Goal: Information Seeking & Learning: Learn about a topic

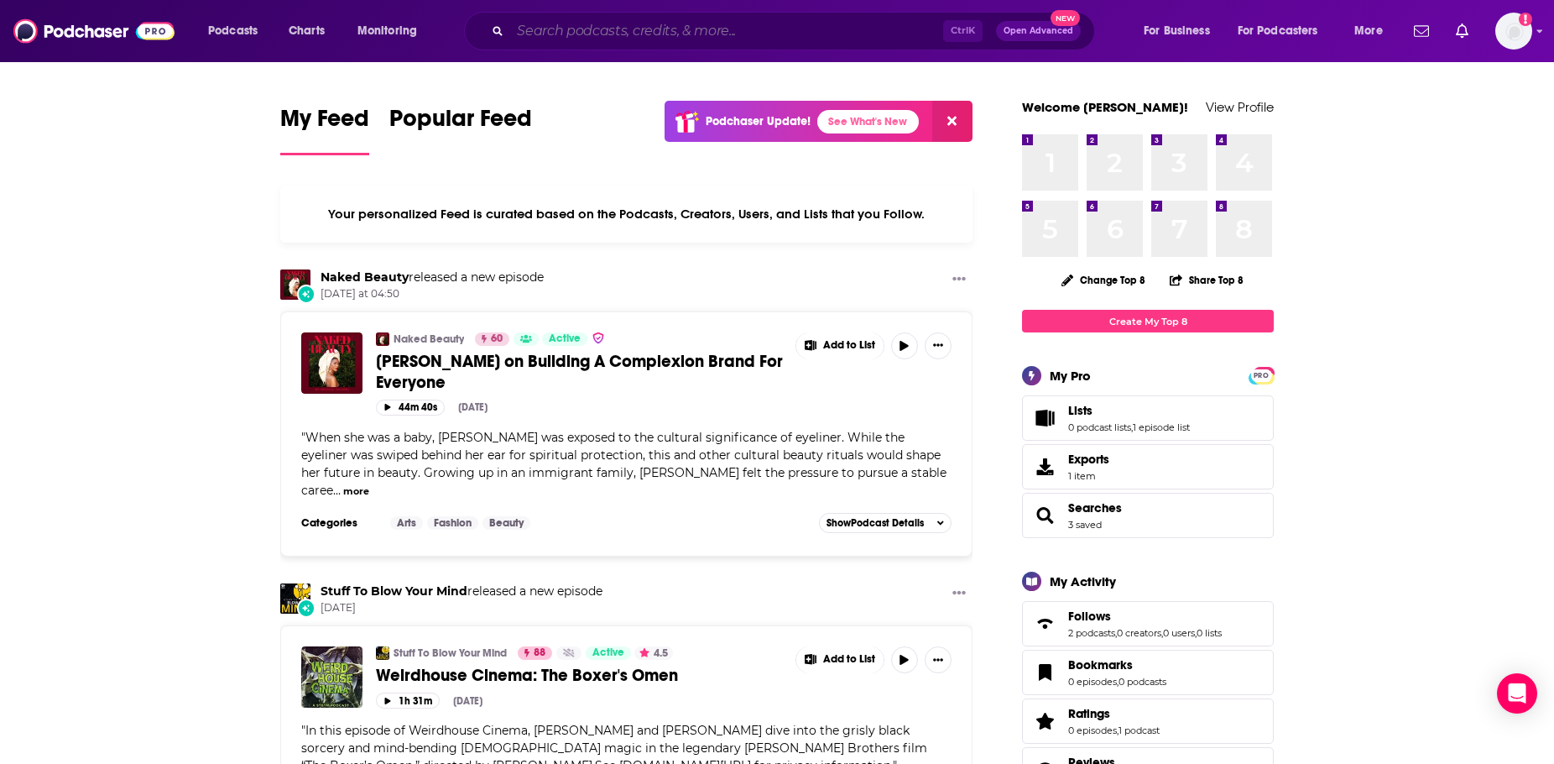
click at [700, 42] on input "Search podcasts, credits, & more..." at bounding box center [726, 31] width 433 height 27
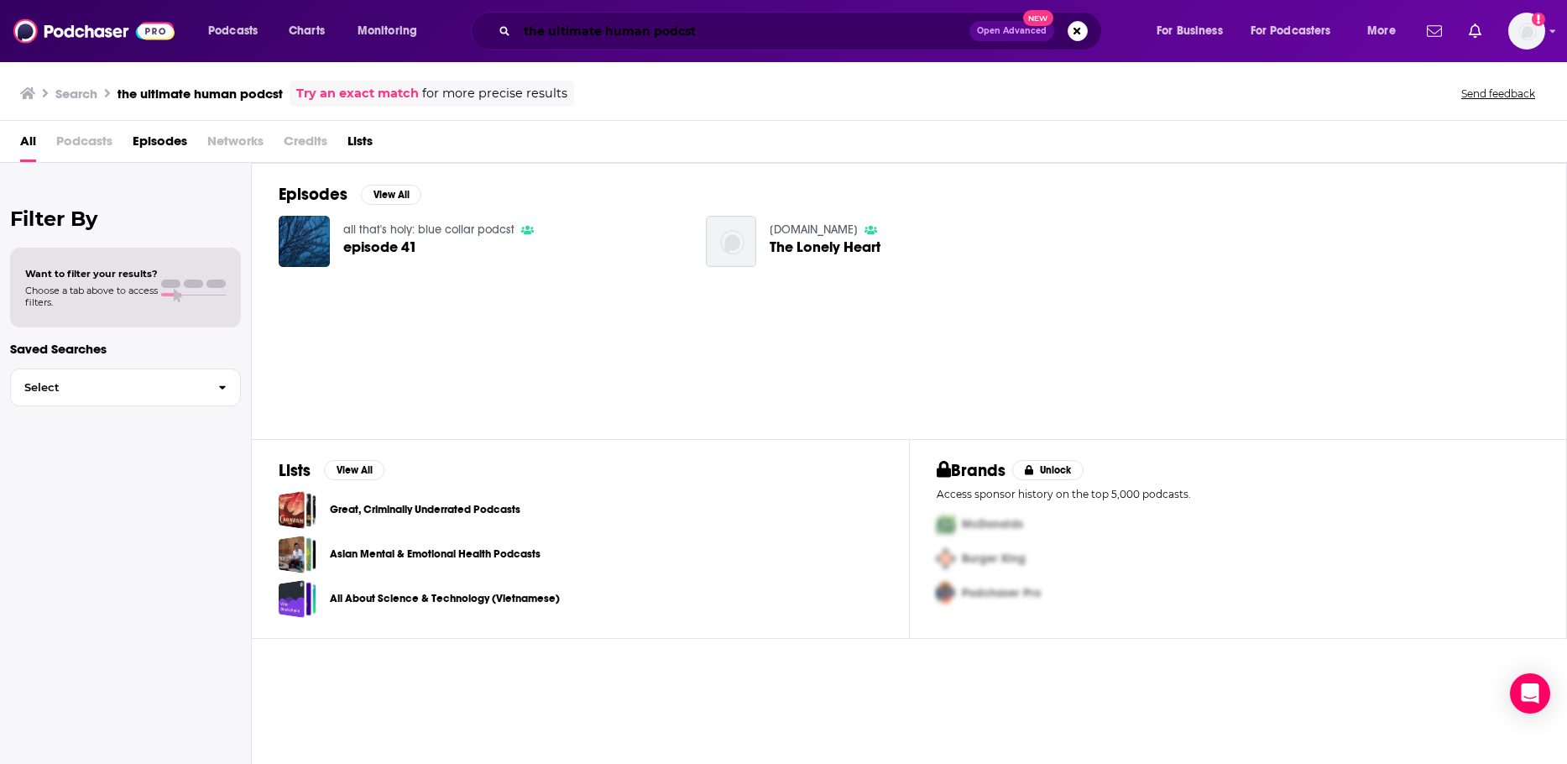
click at [658, 27] on input "the ultimate human podcst" at bounding box center [743, 31] width 452 height 27
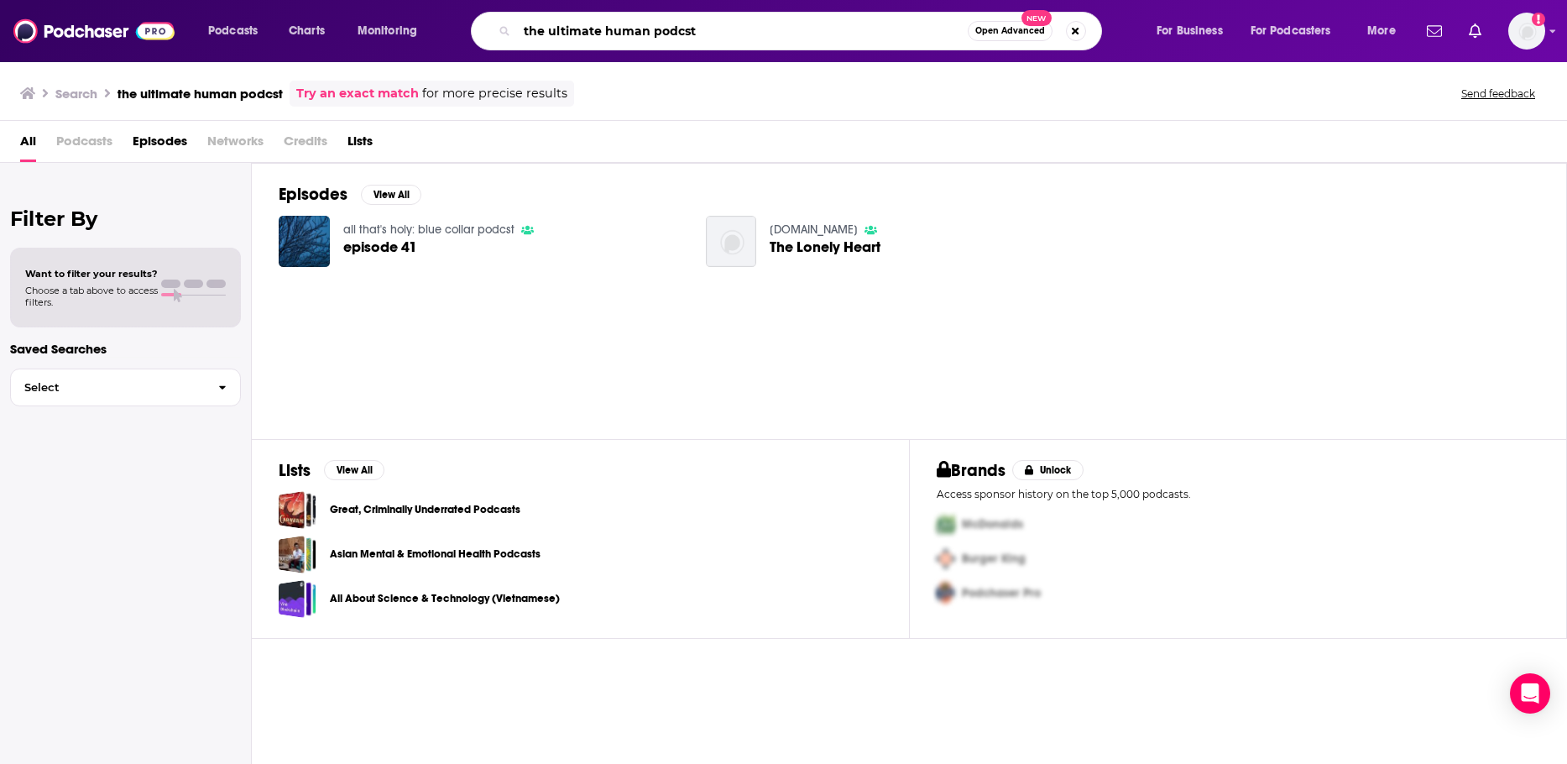
drag, startPoint x: 713, startPoint y: 31, endPoint x: 652, endPoint y: 24, distance: 61.6
click at [652, 24] on input "the ultimate human podcst" at bounding box center [742, 31] width 451 height 27
type input "the ultimate human"
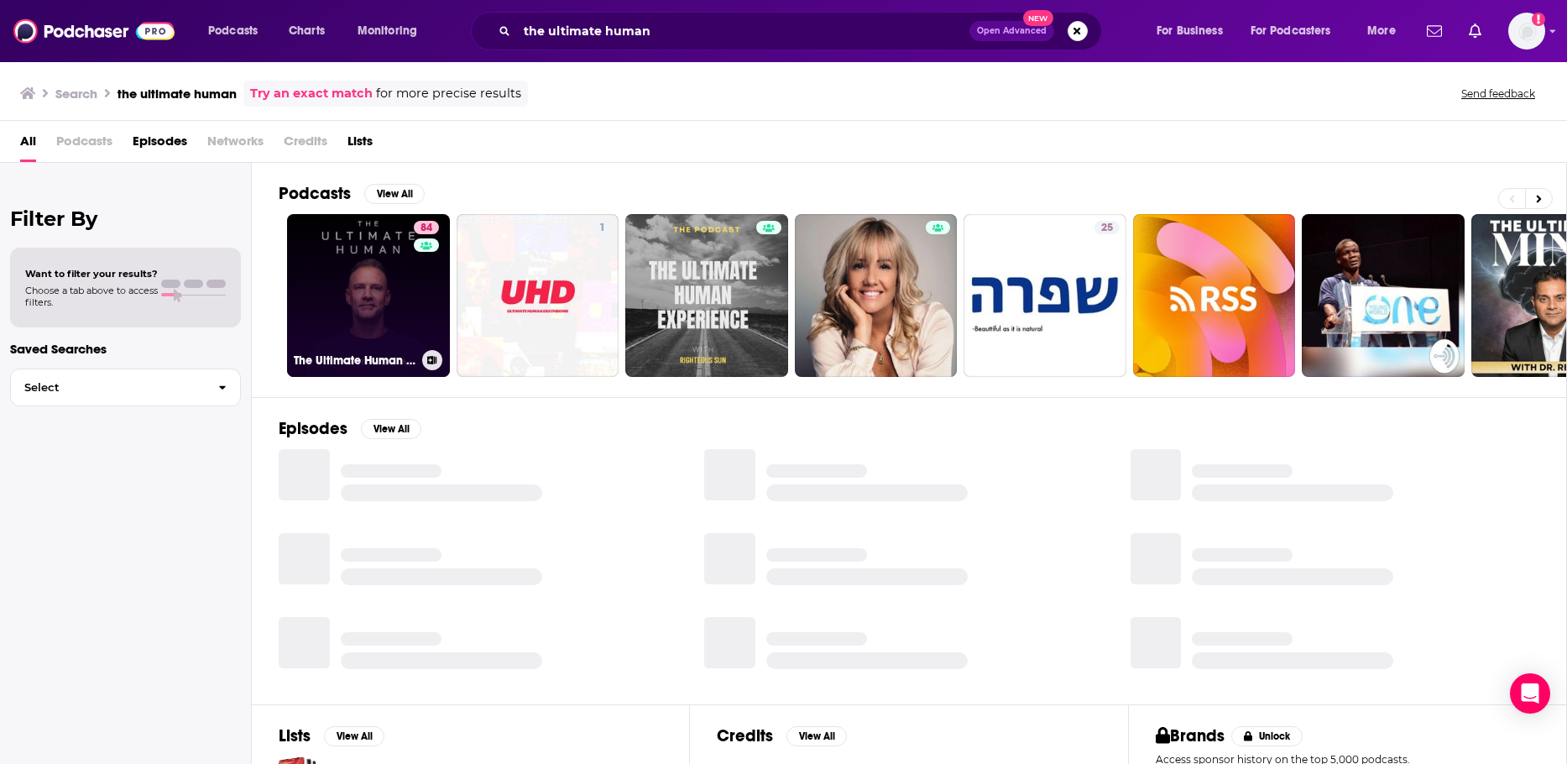
click at [332, 261] on link "84 The Ultimate Human with [PERSON_NAME]" at bounding box center [368, 295] width 163 height 163
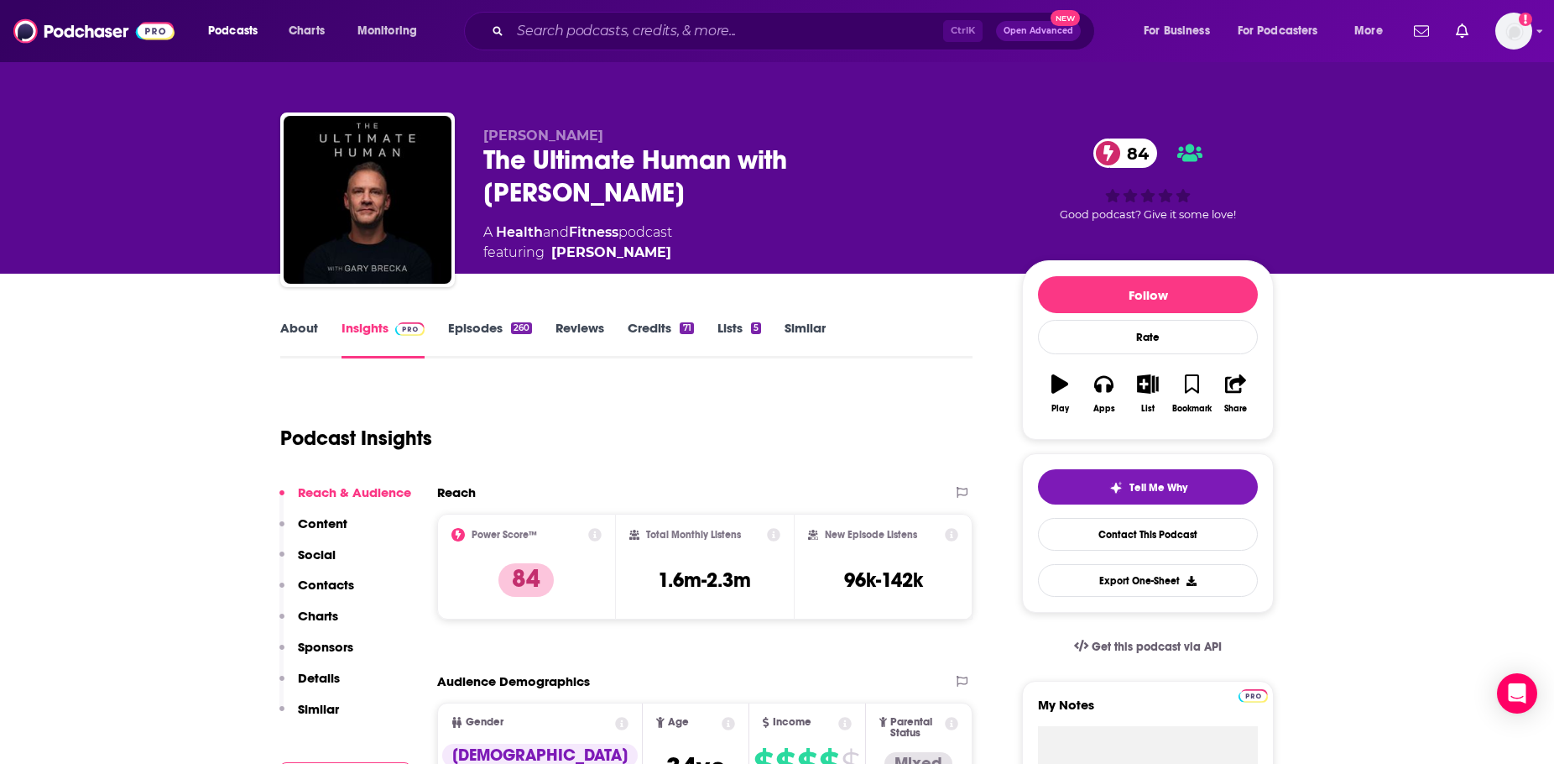
drag, startPoint x: 641, startPoint y: 219, endPoint x: 636, endPoint y: 233, distance: 14.3
click at [636, 233] on div "[PERSON_NAME] The Ultimate Human with [PERSON_NAME] 84 A Health and Fitness pod…" at bounding box center [739, 195] width 512 height 135
copy span "[PERSON_NAME]"
click at [593, 39] on input "Search podcasts, credits, & more..." at bounding box center [726, 31] width 433 height 27
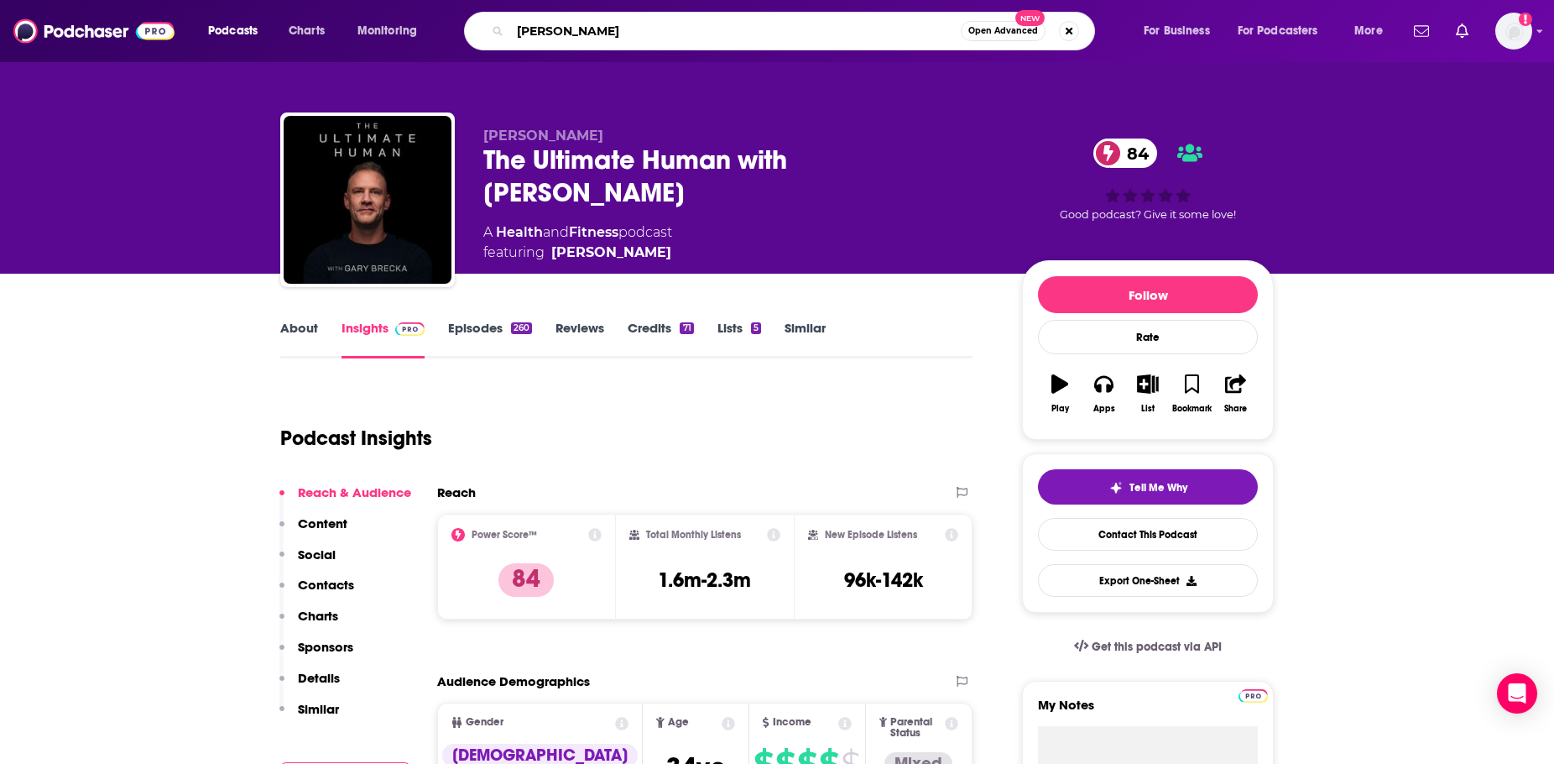
type input "chalene show"
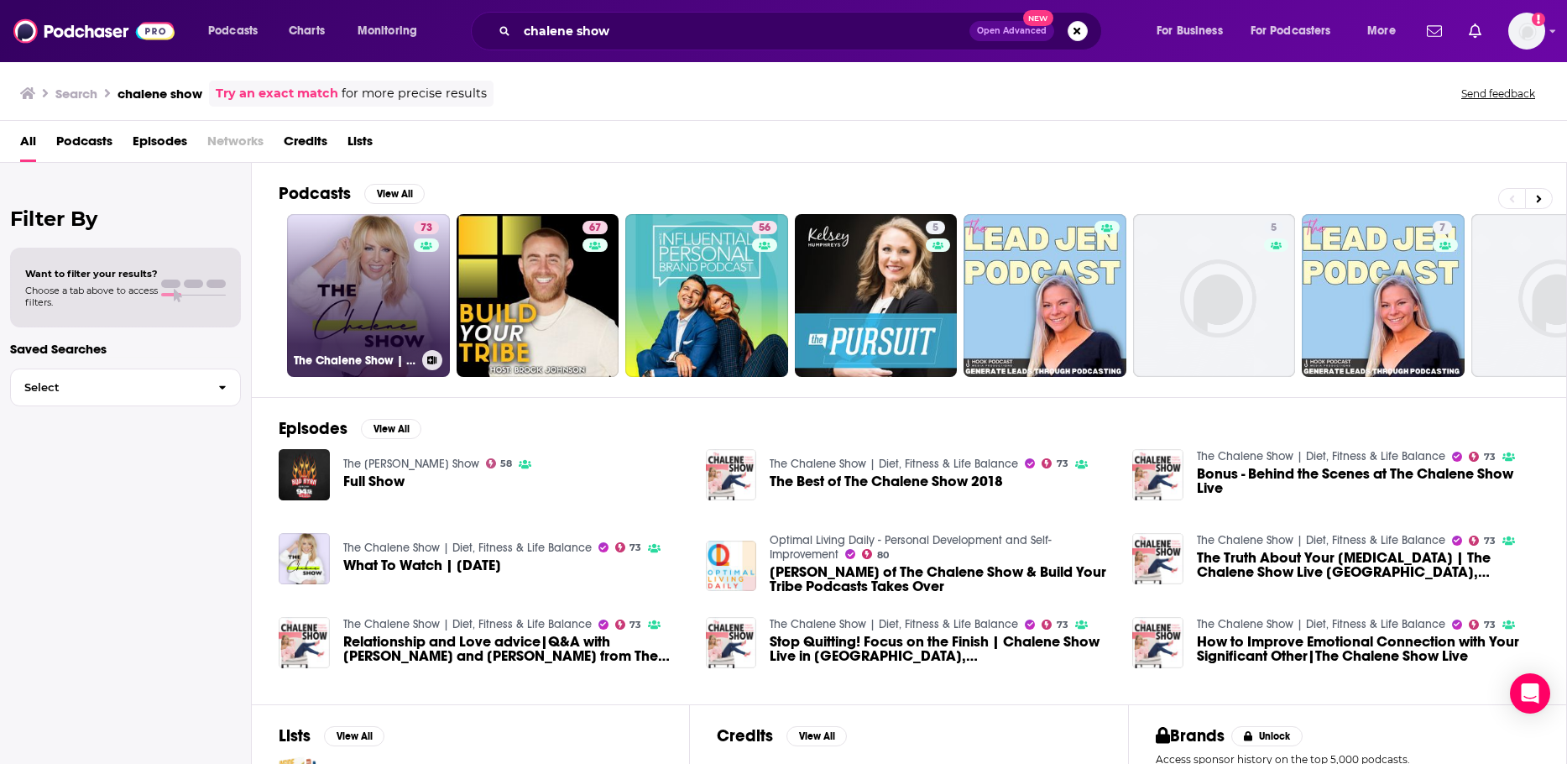
click at [429, 283] on div "73" at bounding box center [428, 285] width 29 height 129
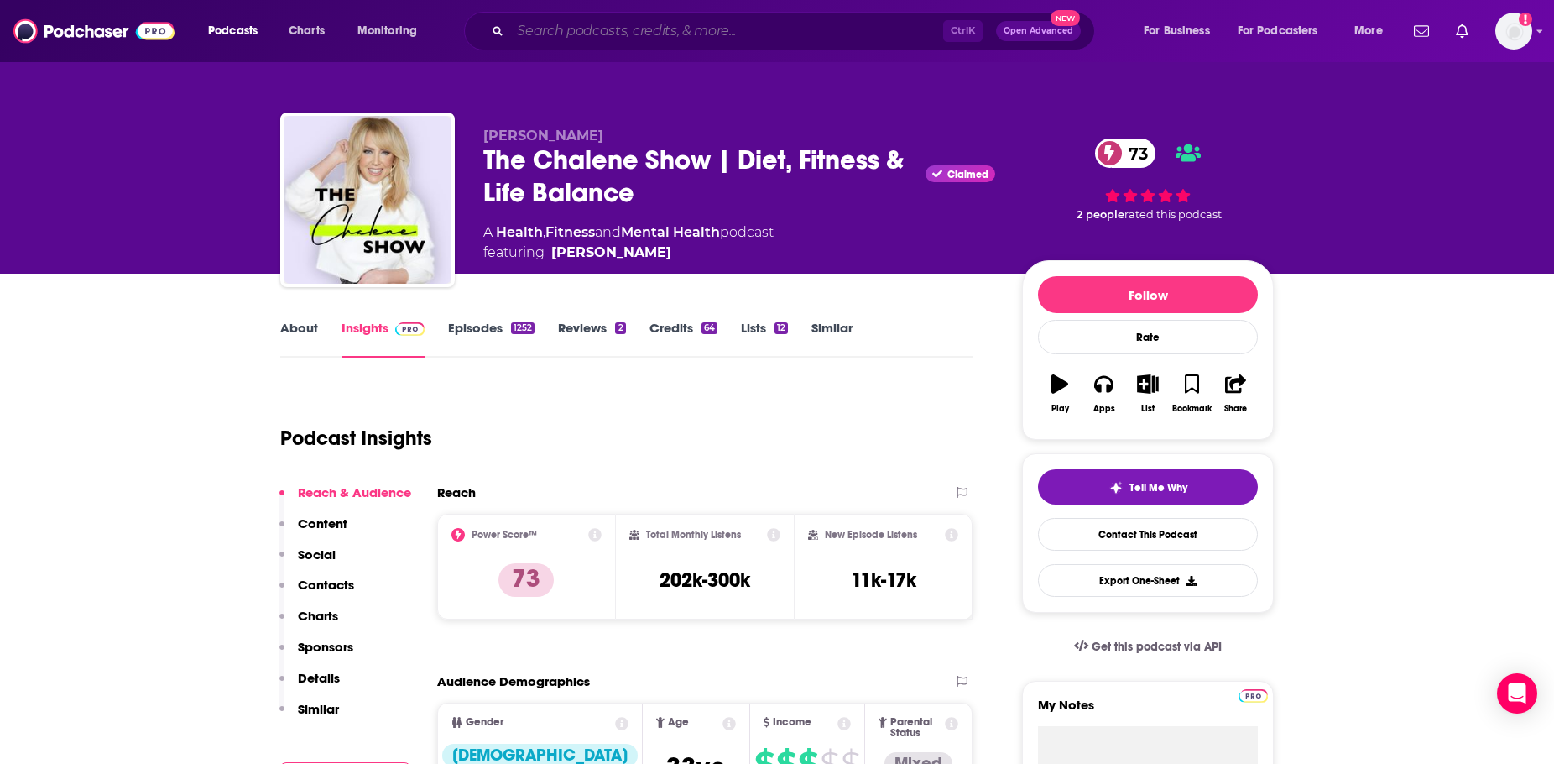
click at [800, 29] on input "Search podcasts, credits, & more..." at bounding box center [726, 31] width 433 height 27
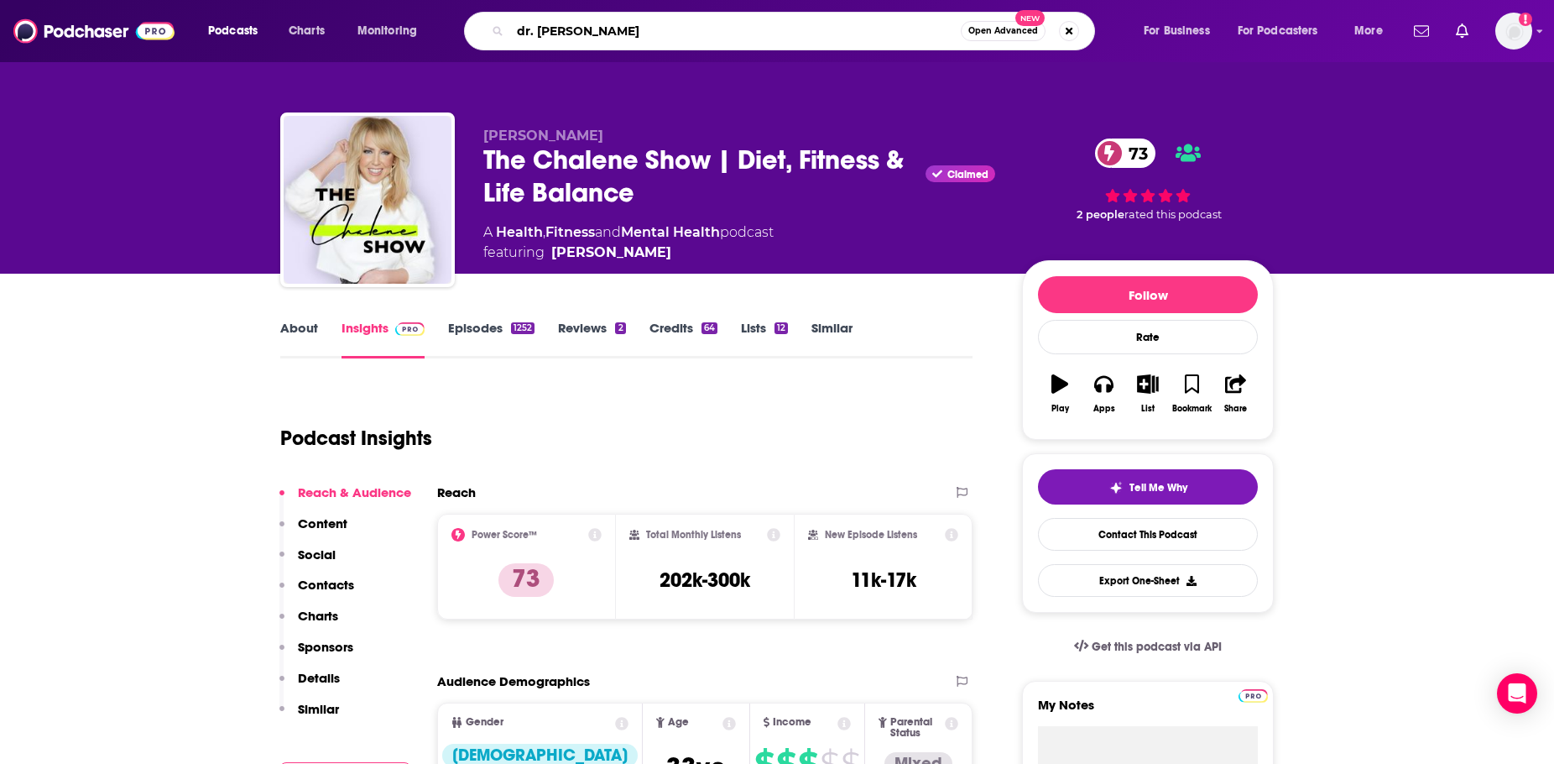
type input "[PERSON_NAME]"
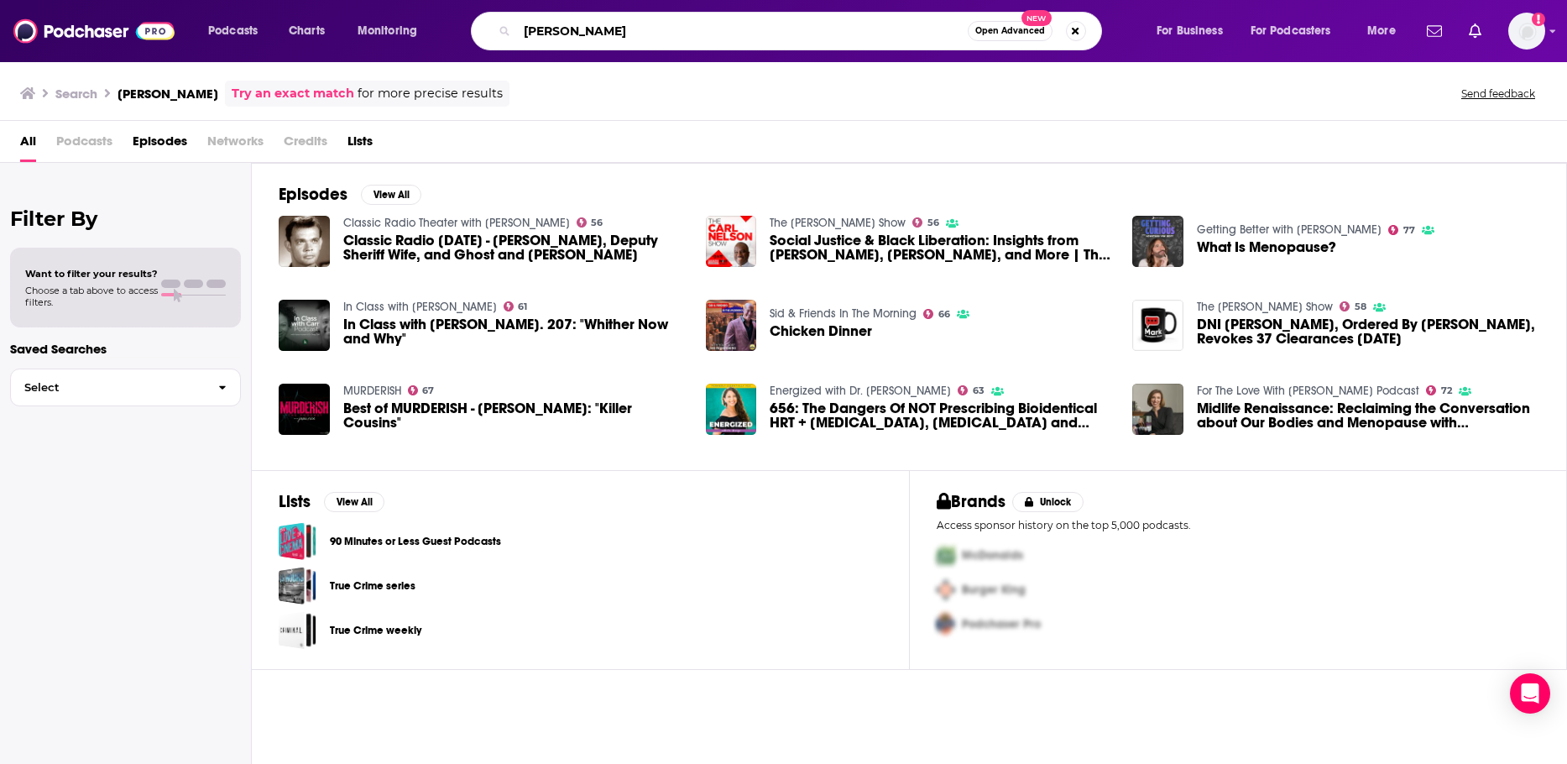
drag, startPoint x: 541, startPoint y: 29, endPoint x: 492, endPoint y: 24, distance: 48.9
click at [492, 24] on div "[PERSON_NAME] Open Advanced New" at bounding box center [786, 31] width 631 height 39
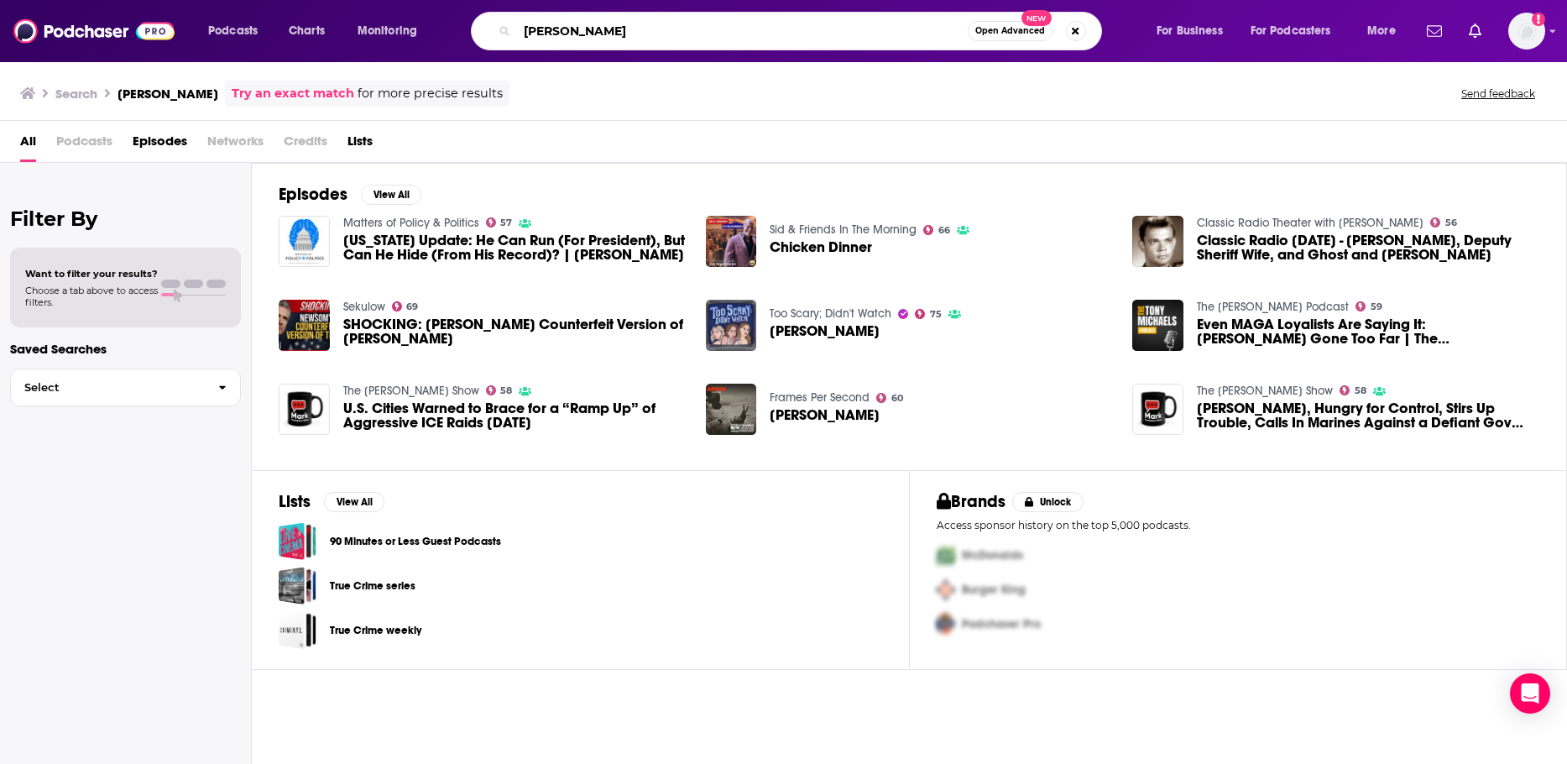
drag, startPoint x: 640, startPoint y: 39, endPoint x: 527, endPoint y: 23, distance: 113.7
click at [527, 23] on input "[PERSON_NAME]" at bounding box center [742, 31] width 451 height 27
type input "The [PERSON_NAME] Podcast"
